Goal: Task Accomplishment & Management: Manage account settings

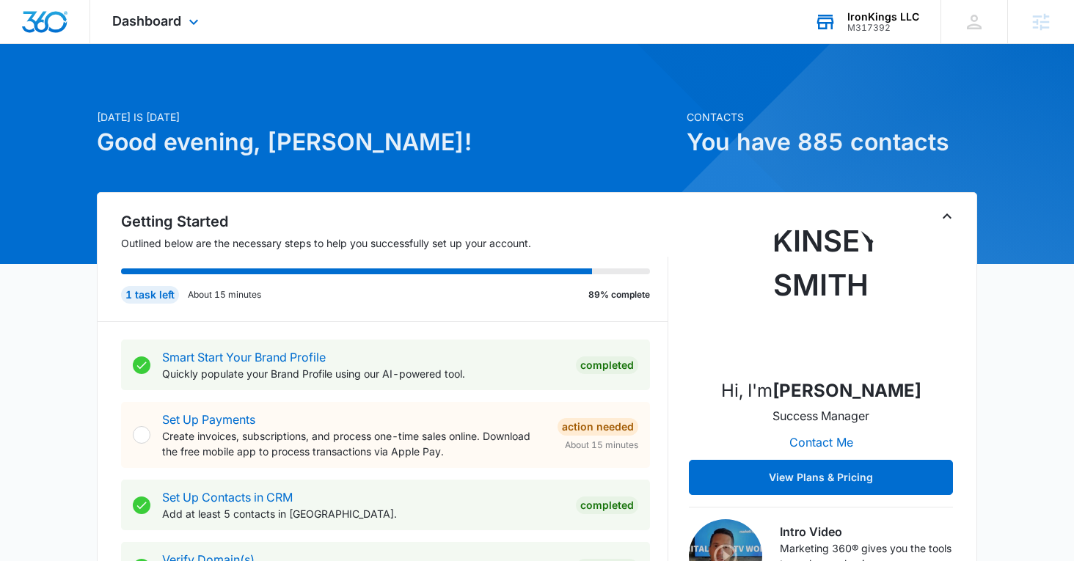
click at [927, 27] on div "IronKings LLC M317392 Your Accounts View All" at bounding box center [866, 21] width 148 height 43
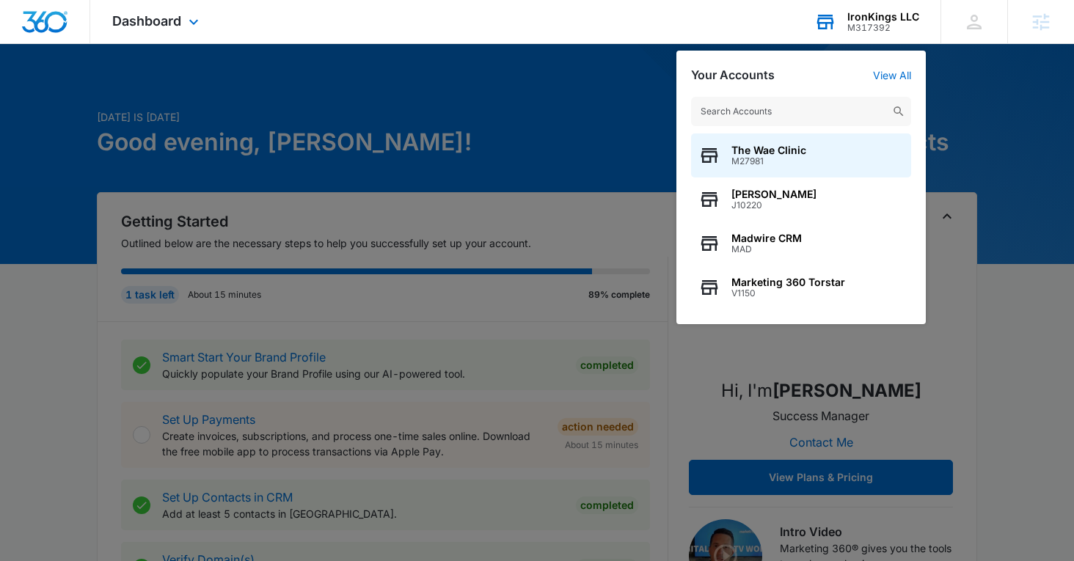
type input "f"
type input "restoration pr"
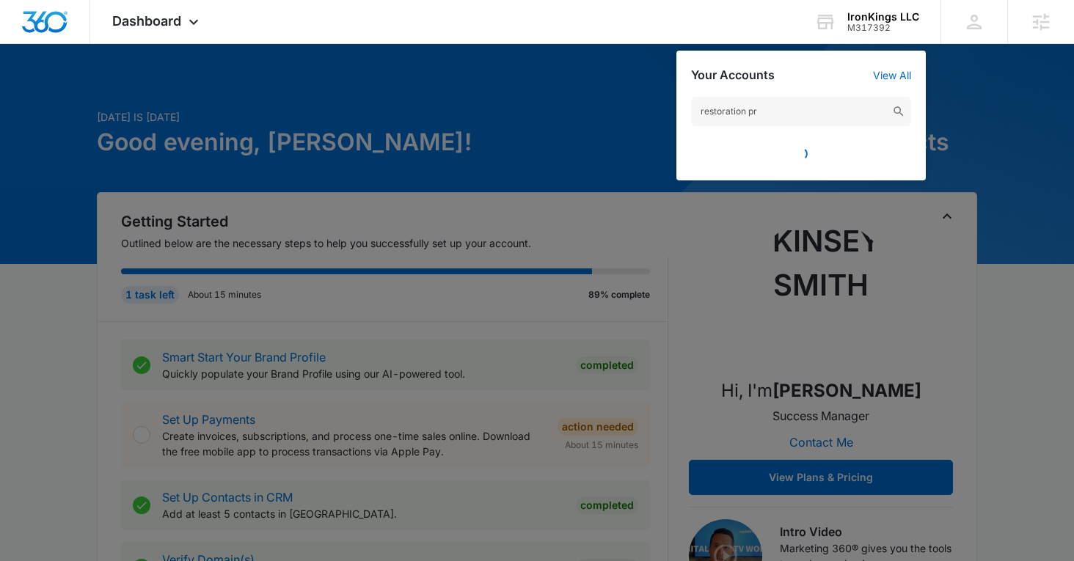
drag, startPoint x: 789, startPoint y: 109, endPoint x: 607, endPoint y: 109, distance: 182.0
click at [607, 44] on nav "Dashboard Apps Reputation Websites Forms CRM Email Social Shop Payments POS Con…" at bounding box center [537, 22] width 1074 height 44
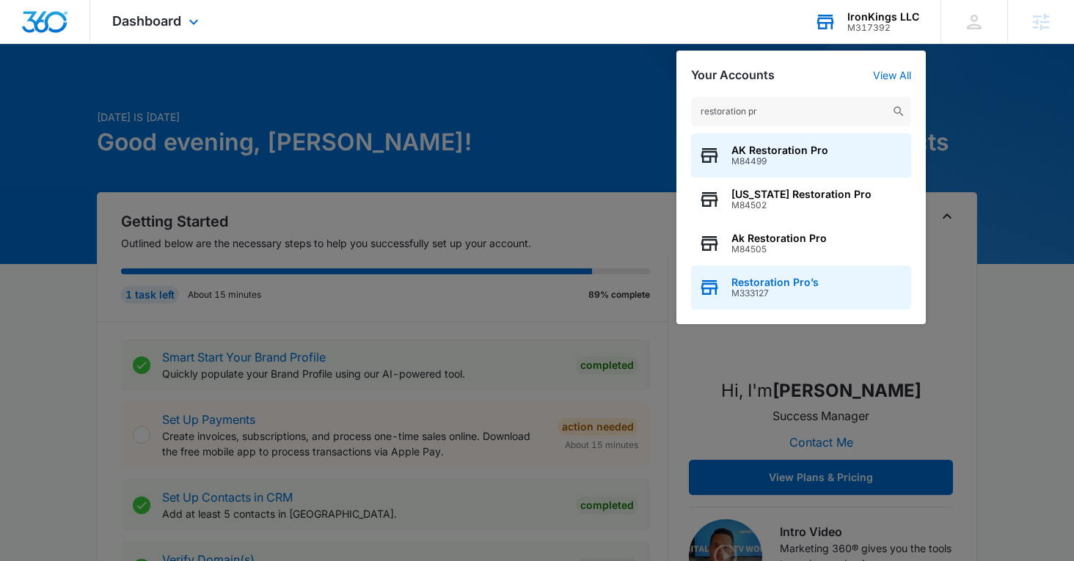
type input "restoration pr"
click at [782, 285] on span "Restoration Pro’s" at bounding box center [775, 283] width 87 height 12
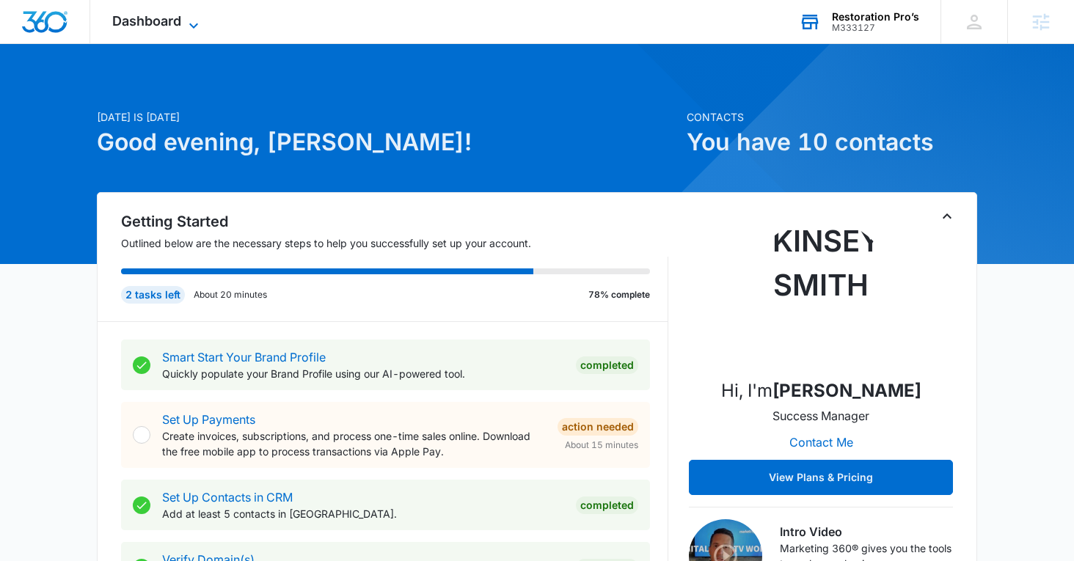
click at [175, 20] on span "Dashboard" at bounding box center [146, 20] width 69 height 15
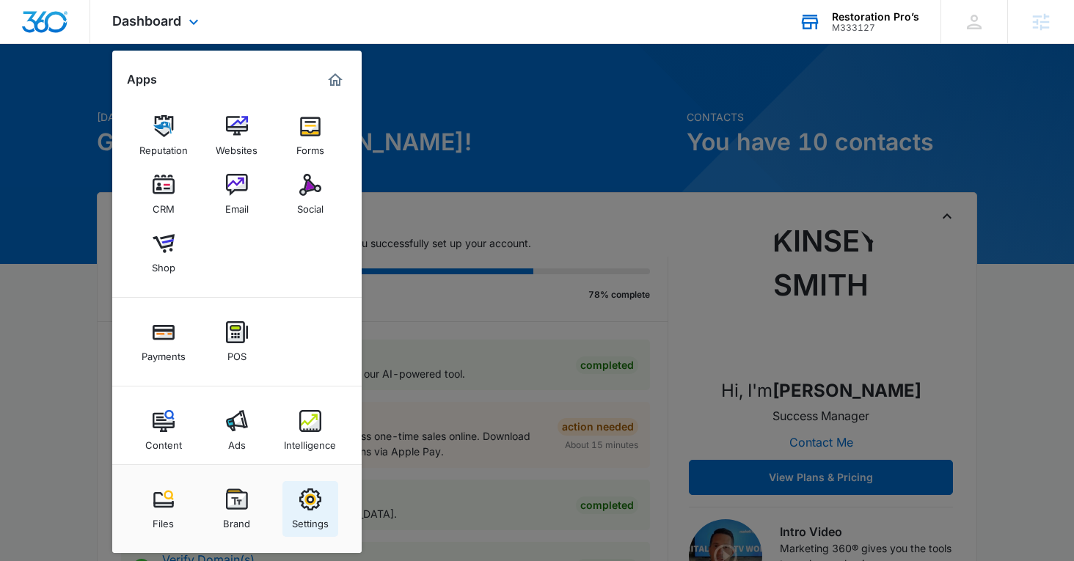
click at [321, 489] on link "Settings" at bounding box center [310, 509] width 56 height 56
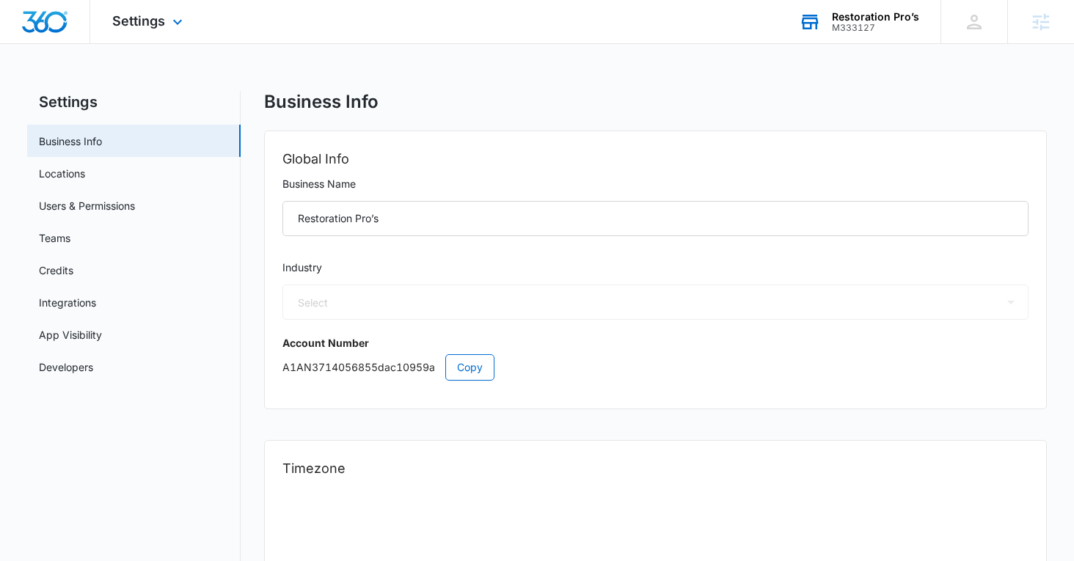
select select "4"
select select "US"
select select "America/Los_Angeles"
click at [146, 37] on div "Settings Apps Reputation Websites Forms CRM Email Social Shop Payments POS Cont…" at bounding box center [149, 21] width 118 height 43
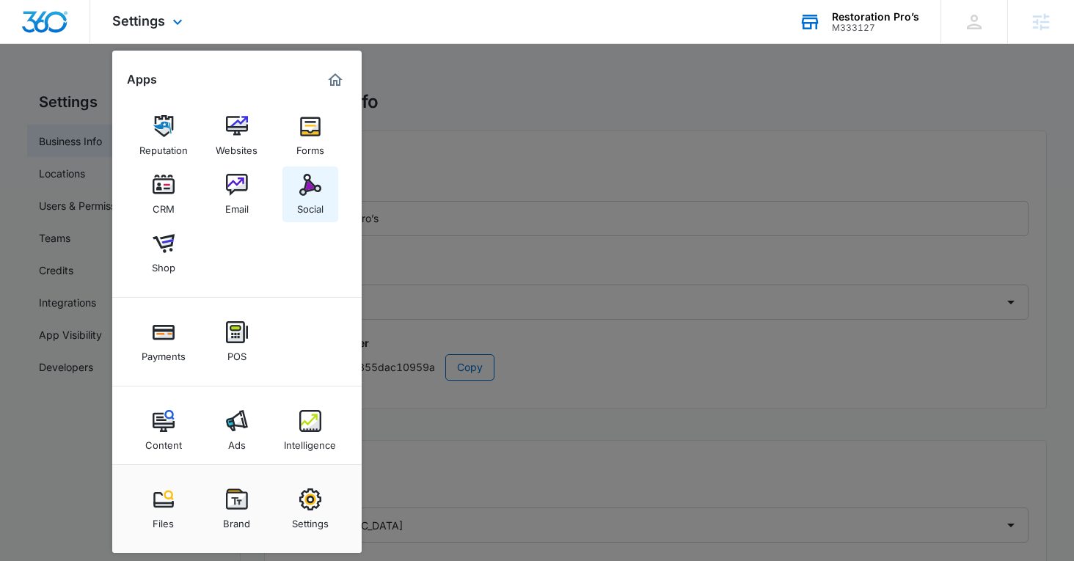
click at [315, 183] on img at bounding box center [310, 185] width 22 height 22
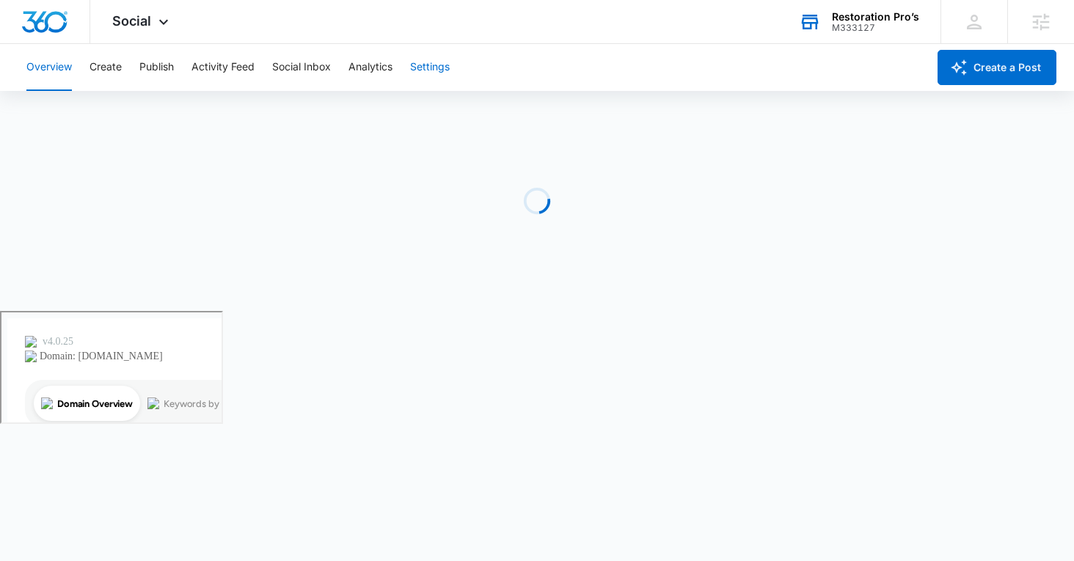
click at [433, 74] on button "Settings" at bounding box center [430, 67] width 40 height 47
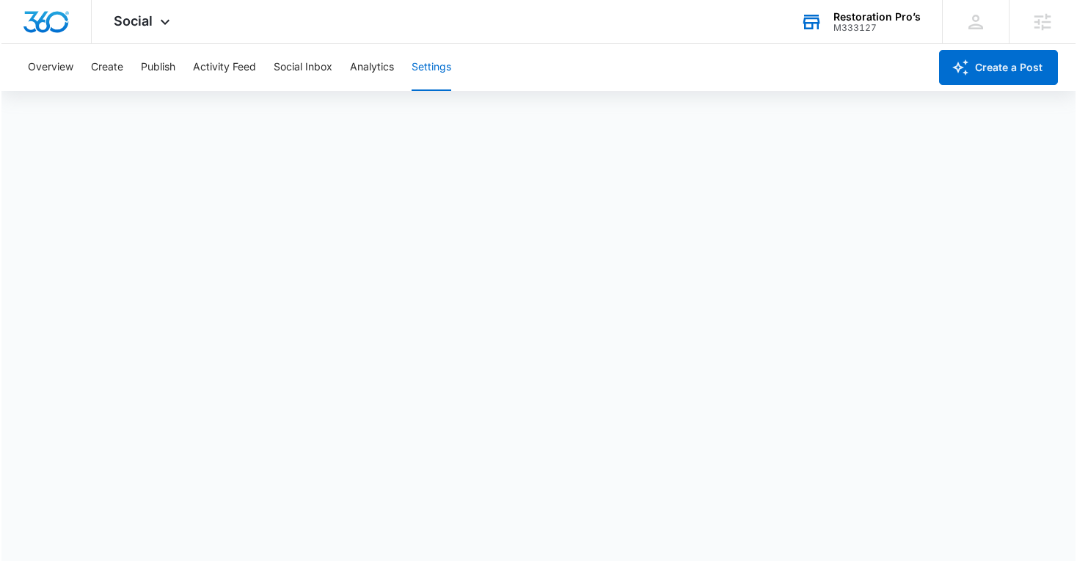
scroll to position [4, 0]
